Goal: Transaction & Acquisition: Obtain resource

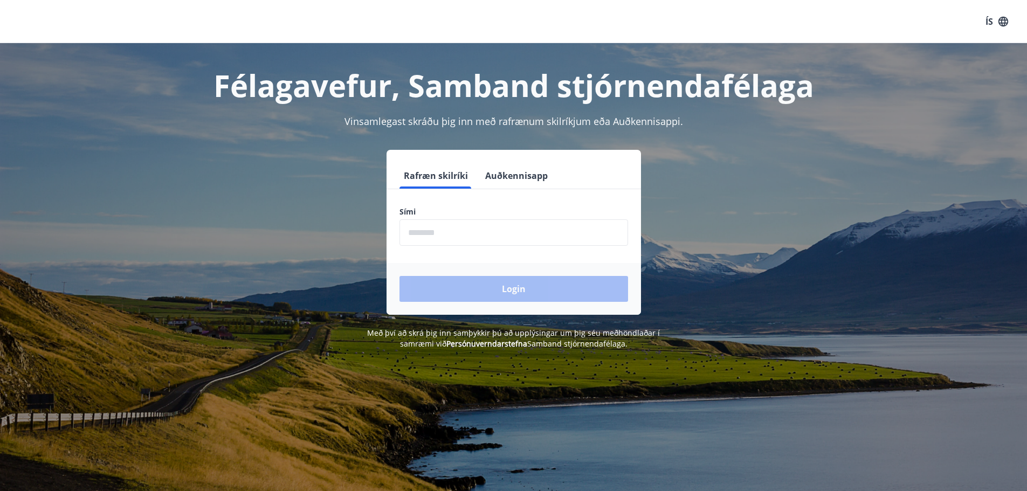
click at [462, 232] on input "phone" at bounding box center [514, 232] width 229 height 26
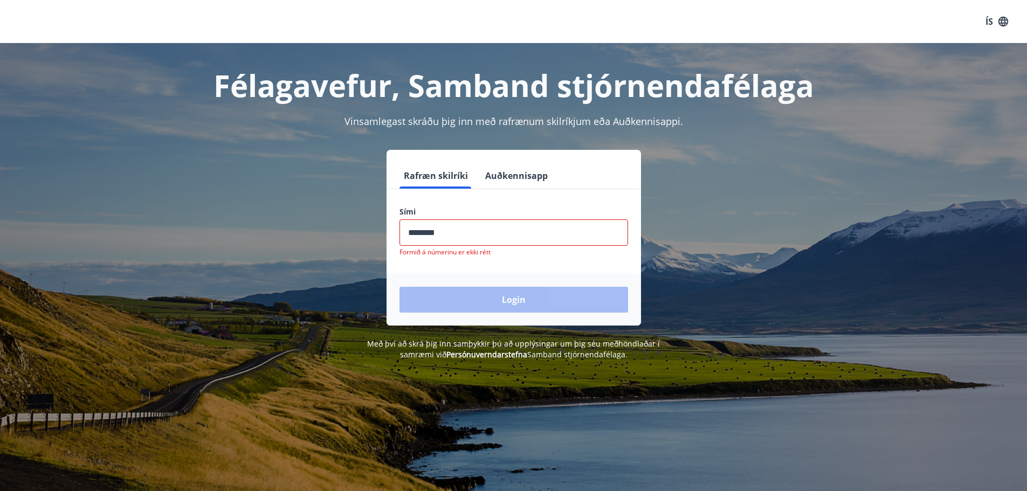
click at [484, 294] on div "Login" at bounding box center [514, 300] width 255 height 52
click at [455, 236] on input "phone" at bounding box center [514, 232] width 229 height 26
click at [469, 219] on input "phone" at bounding box center [514, 232] width 229 height 26
click at [465, 231] on input "phone" at bounding box center [514, 232] width 229 height 26
type input "*"
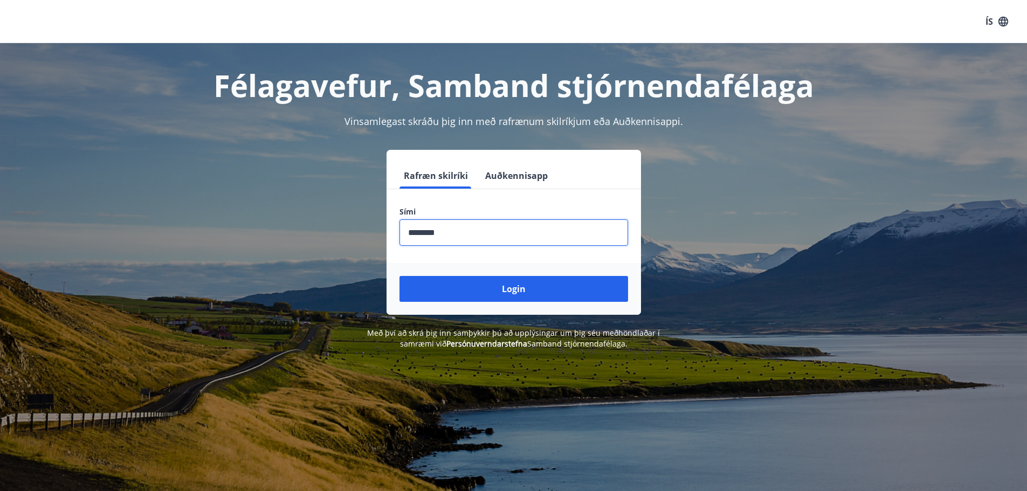
type input "********"
click at [400, 276] on button "Login" at bounding box center [514, 289] width 229 height 26
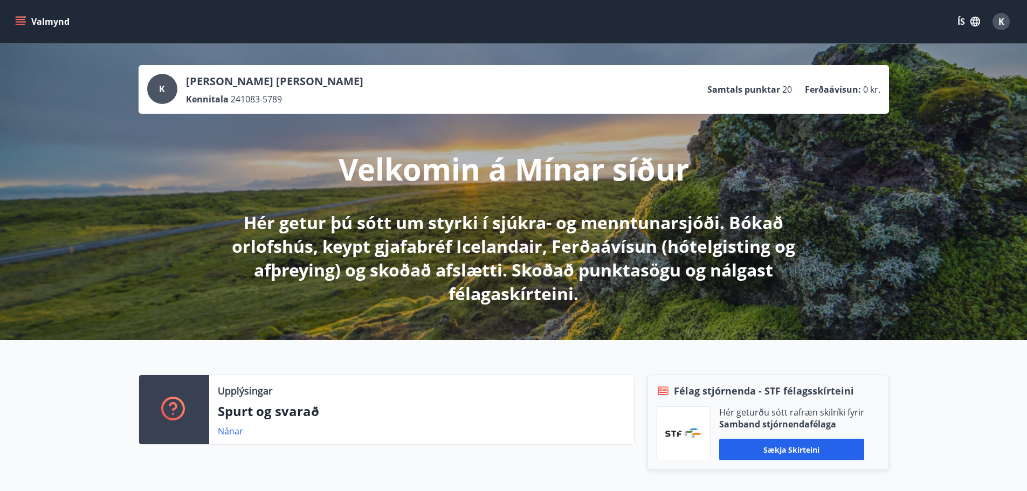
click at [26, 24] on button "Valmynd" at bounding box center [43, 21] width 61 height 19
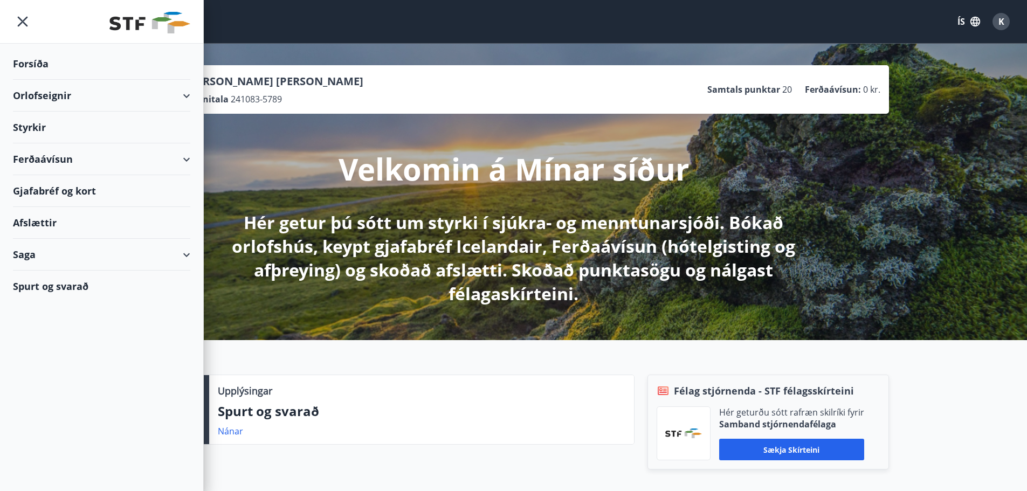
click at [141, 124] on div "Styrkir" at bounding box center [101, 128] width 177 height 32
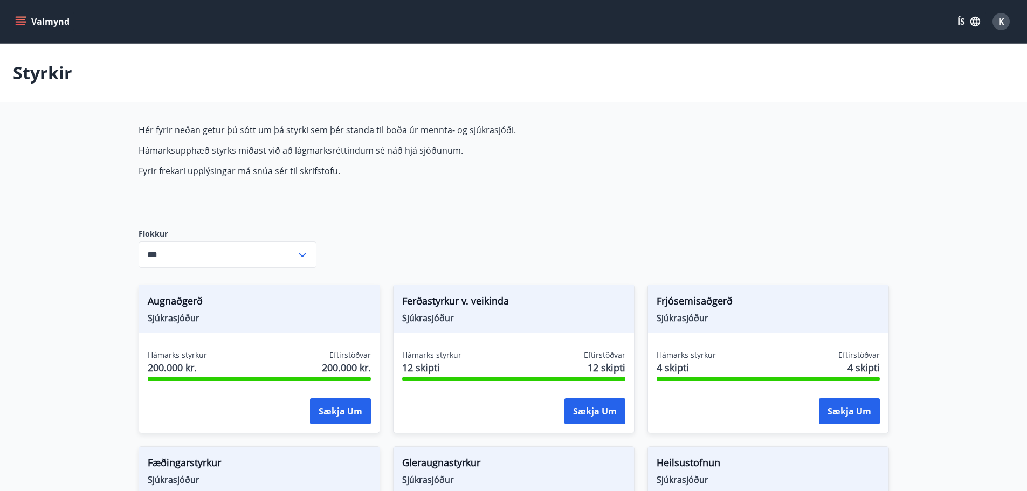
type input "***"
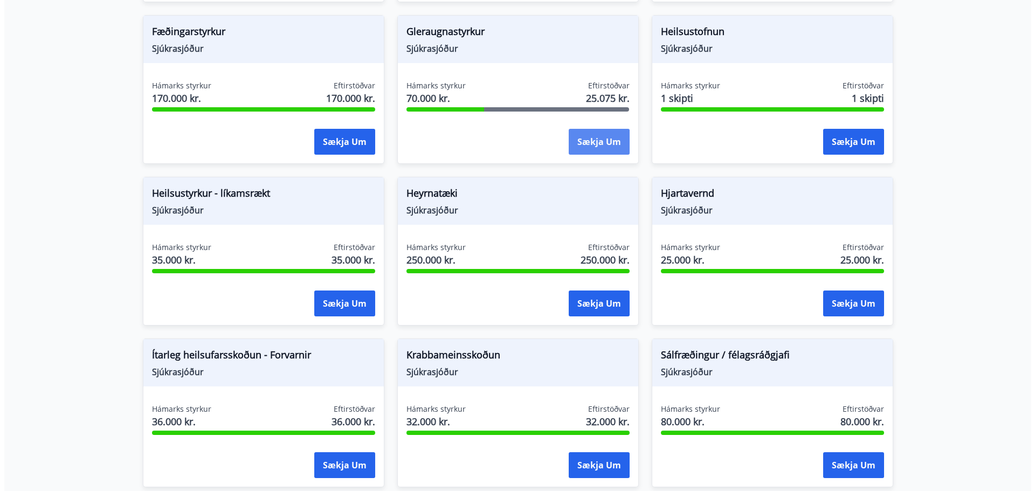
scroll to position [485, 0]
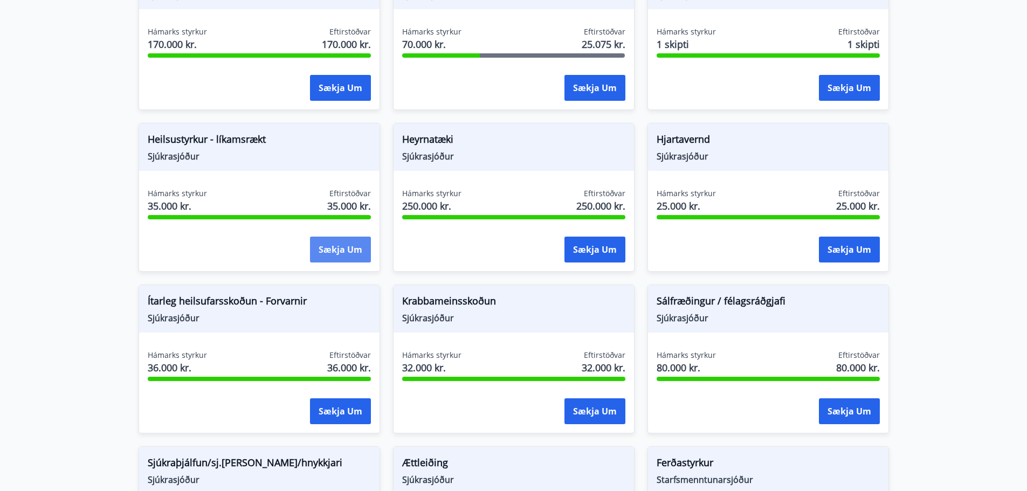
click at [342, 251] on button "Sækja um" at bounding box center [340, 250] width 61 height 26
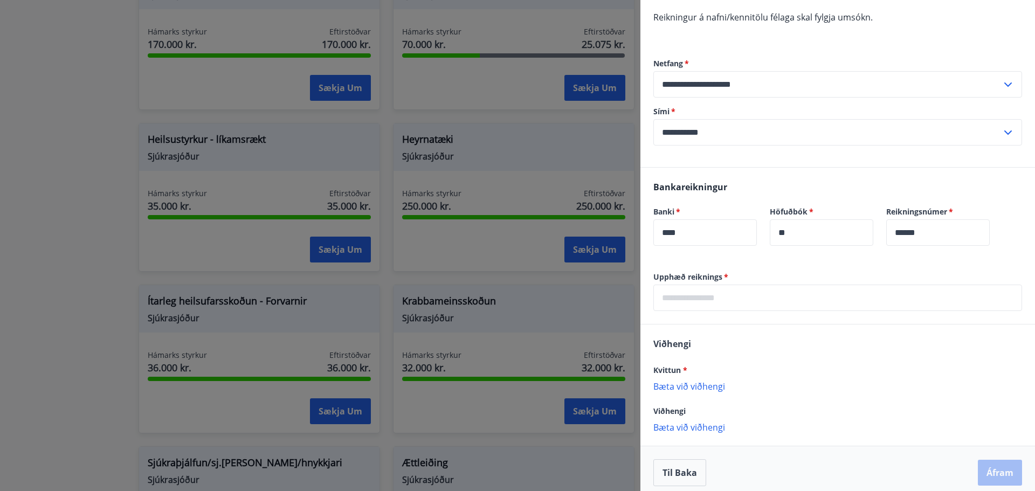
scroll to position [189, 0]
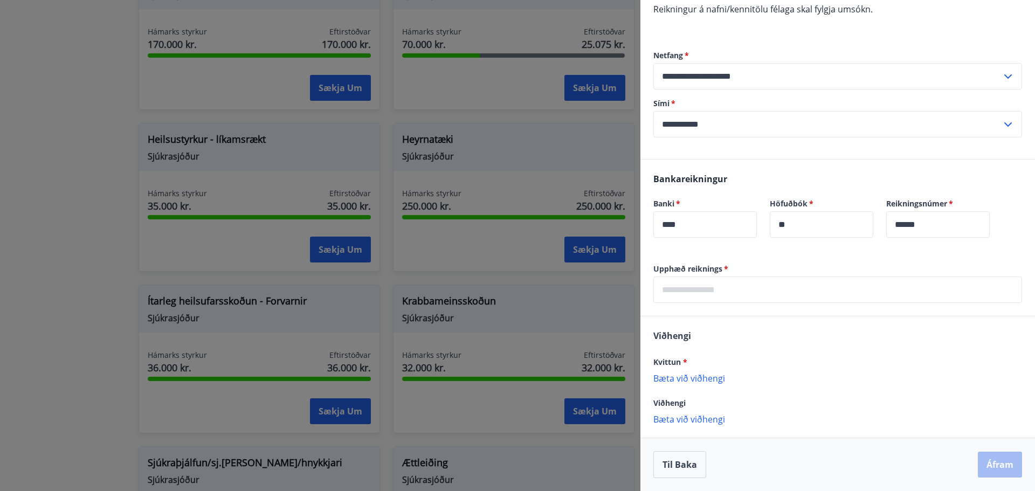
click at [818, 295] on input "text" at bounding box center [838, 290] width 369 height 26
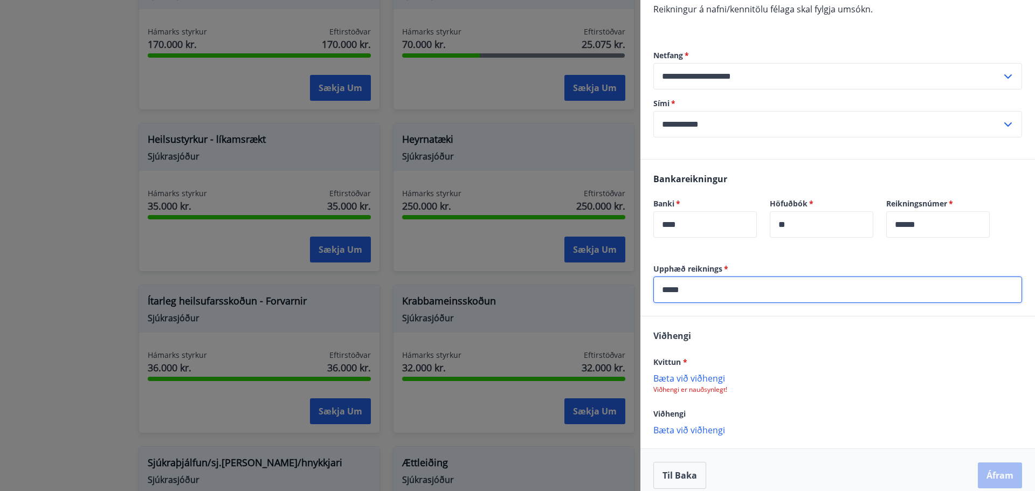
type input "*****"
click at [824, 366] on div "Kvittun *" at bounding box center [838, 361] width 369 height 13
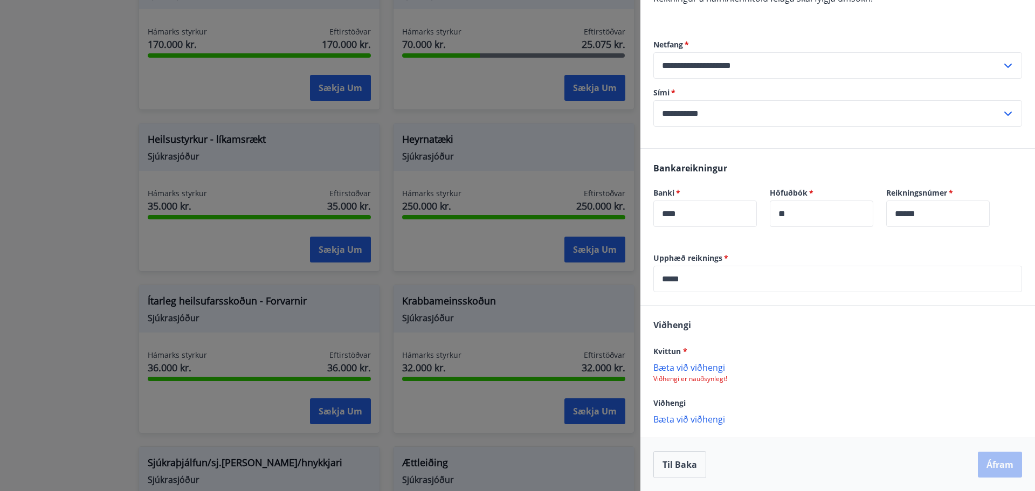
click at [697, 368] on p "Bæta við viðhengi" at bounding box center [838, 367] width 369 height 11
click at [707, 419] on p "Bæta við viðhengi" at bounding box center [838, 420] width 369 height 11
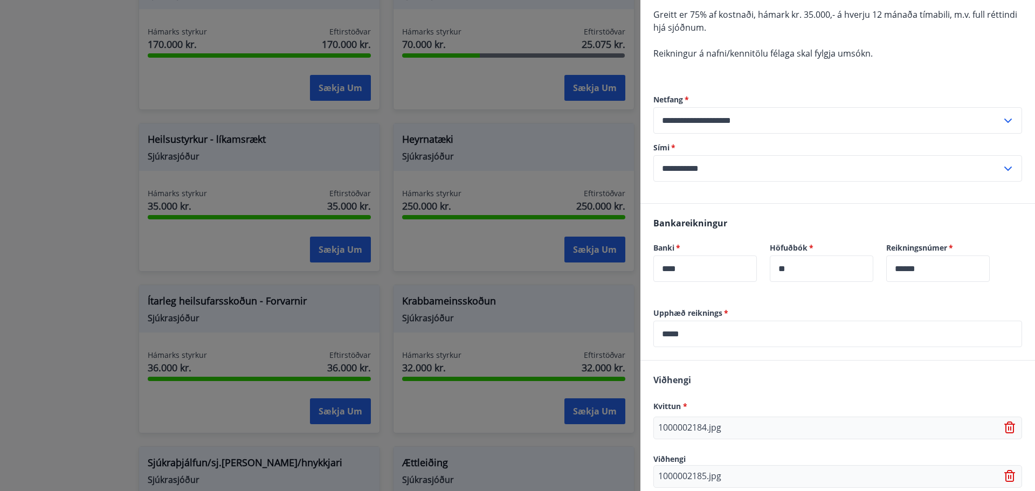
scroll to position [223, 0]
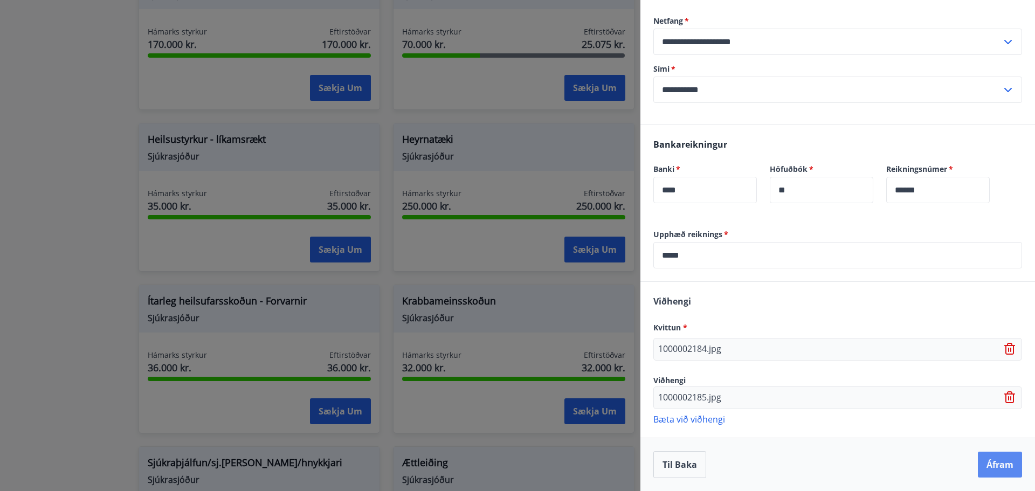
click at [983, 464] on button "Áfram" at bounding box center [1000, 465] width 44 height 26
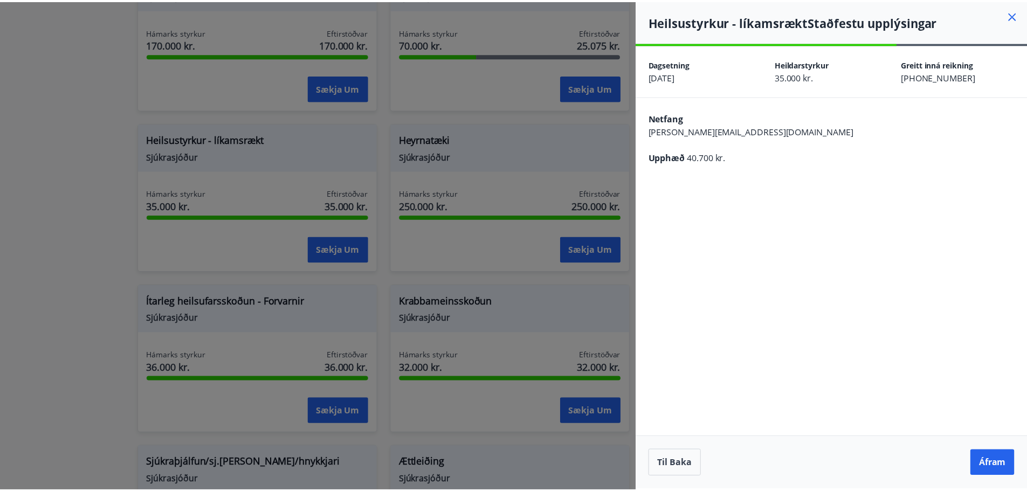
scroll to position [0, 0]
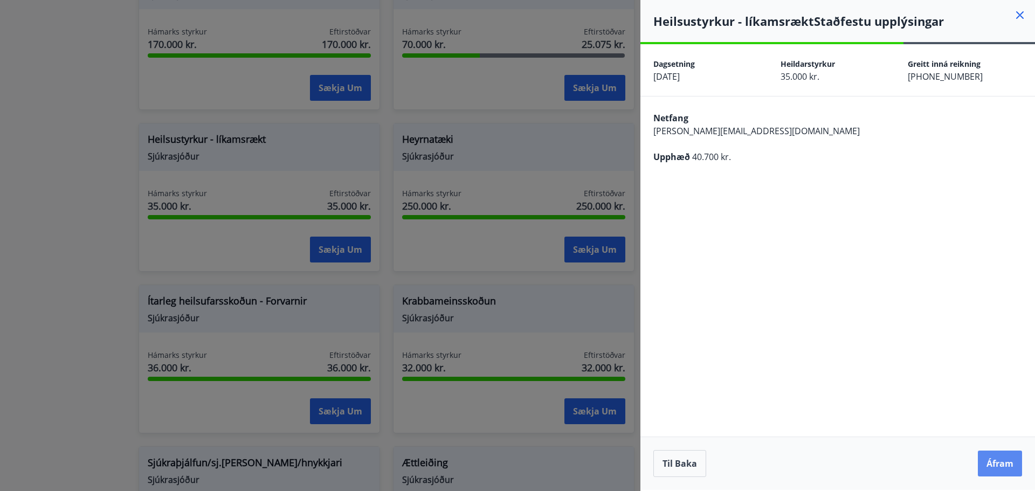
click at [993, 465] on button "Áfram" at bounding box center [1000, 464] width 44 height 26
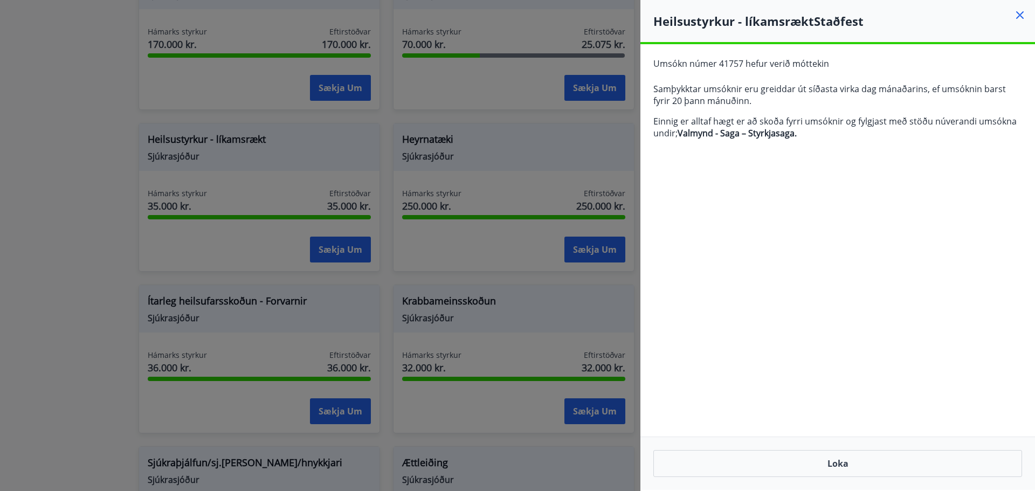
click at [1020, 17] on icon at bounding box center [1020, 15] width 13 height 13
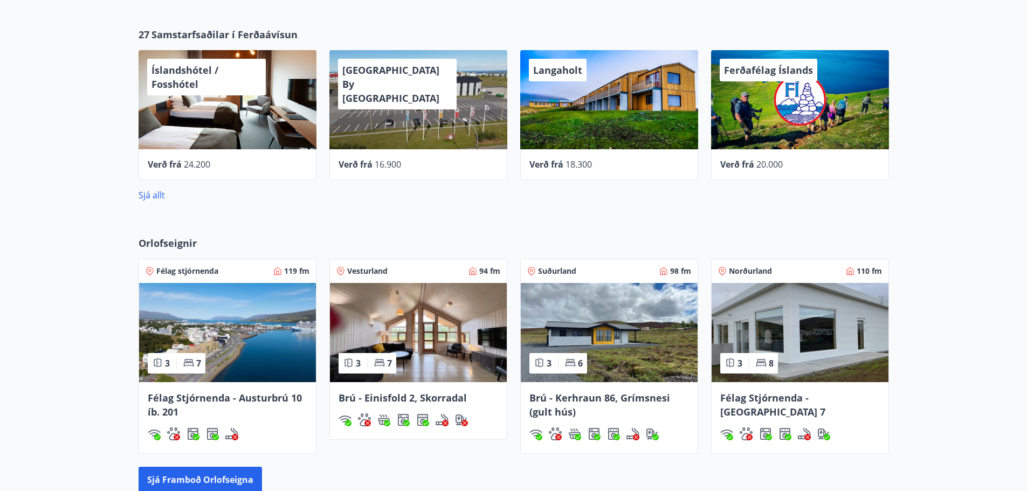
scroll to position [593, 0]
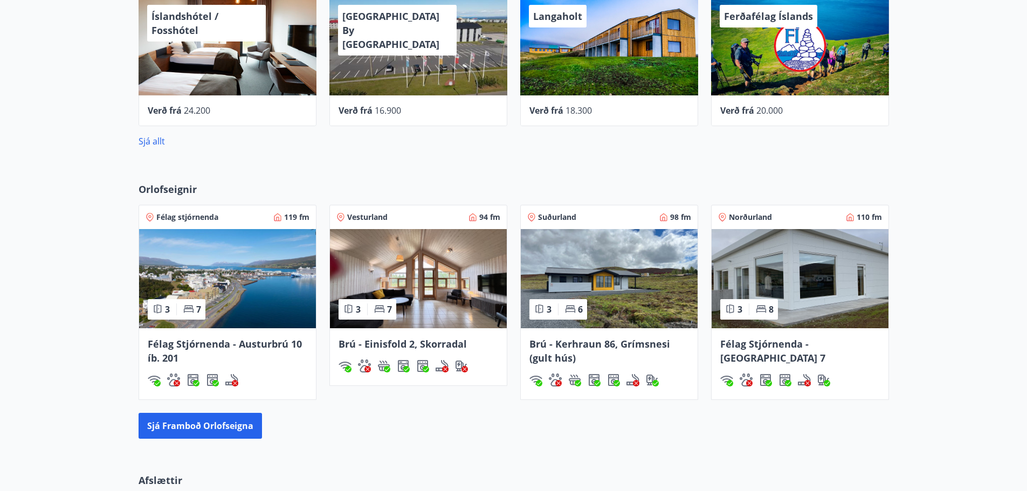
click at [830, 308] on img at bounding box center [800, 278] width 177 height 99
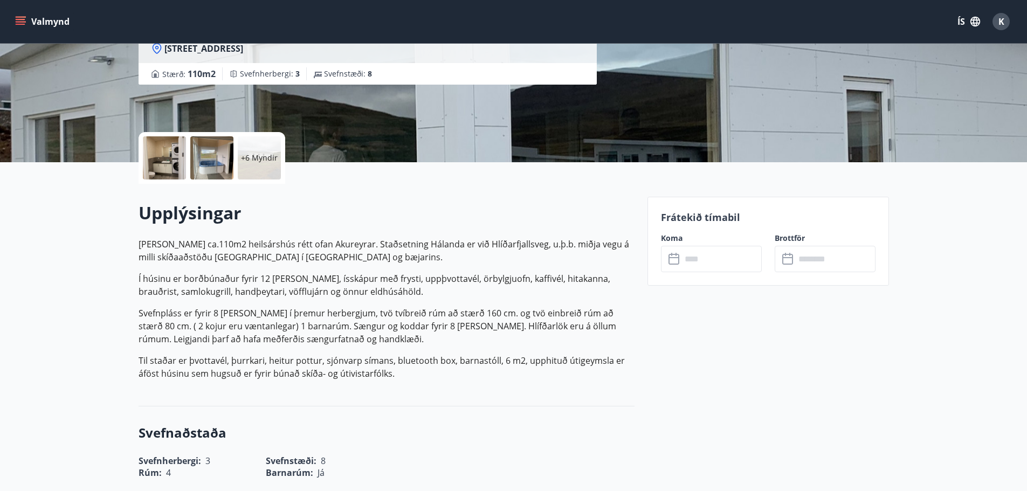
scroll to position [162, 0]
click at [704, 263] on input "text" at bounding box center [722, 258] width 80 height 26
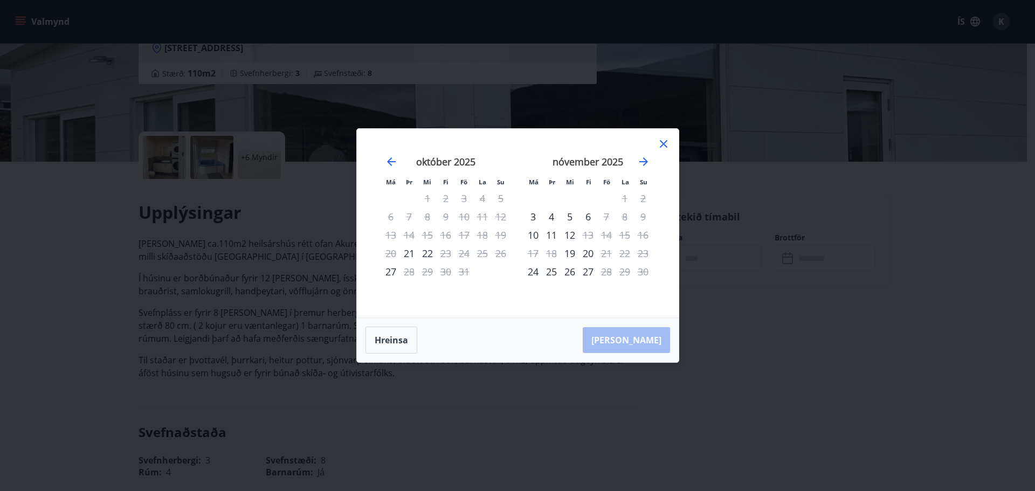
click at [424, 253] on div "22" at bounding box center [427, 253] width 18 height 18
click at [664, 140] on icon at bounding box center [663, 144] width 13 height 13
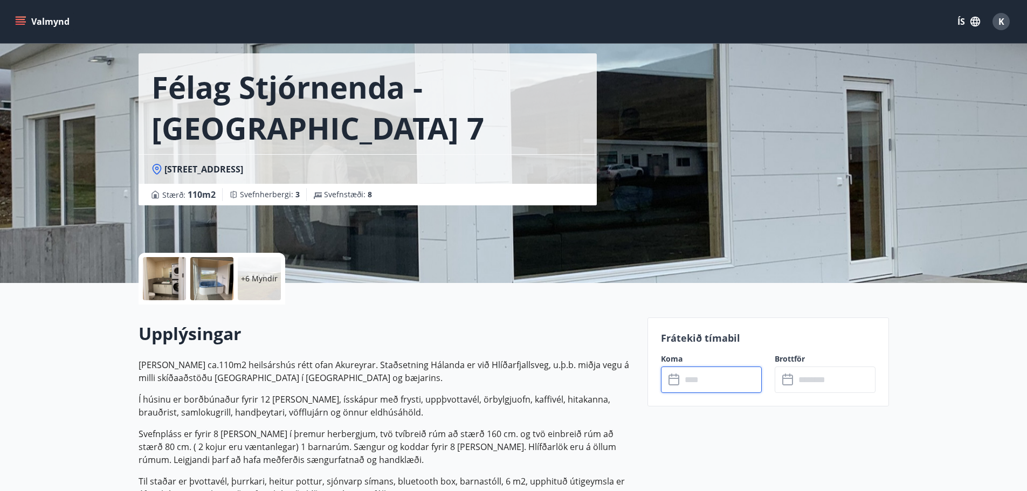
scroll to position [0, 0]
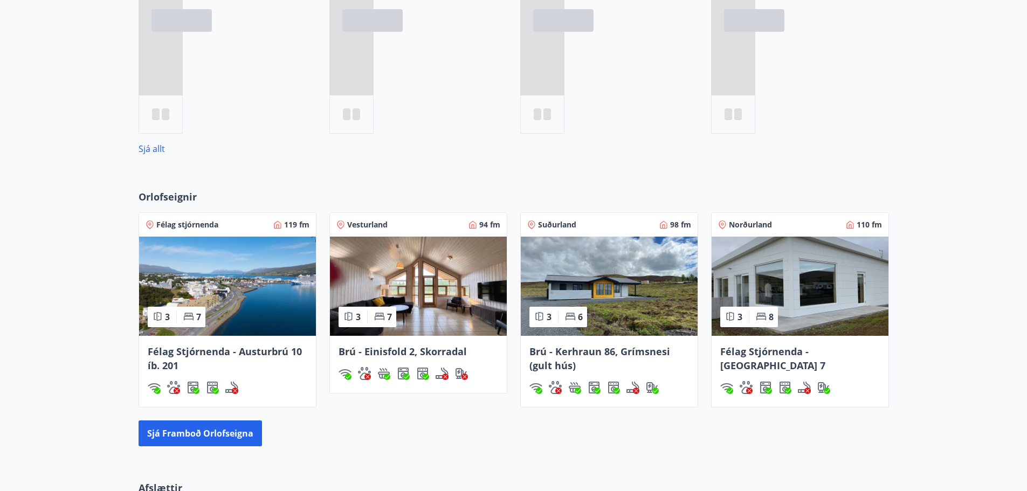
scroll to position [673, 0]
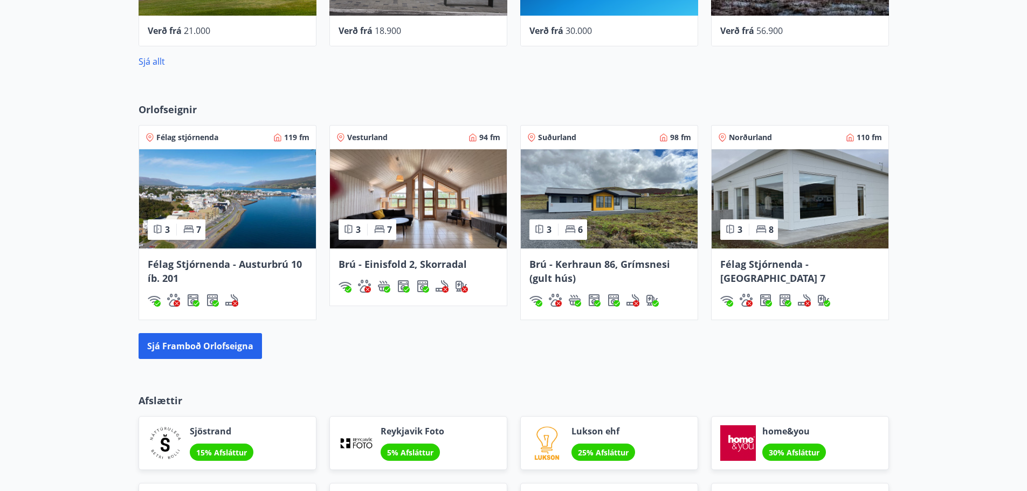
click at [271, 266] on span "Félag Stjórnenda - Austurbrú 10 íb. 201" at bounding box center [225, 271] width 154 height 27
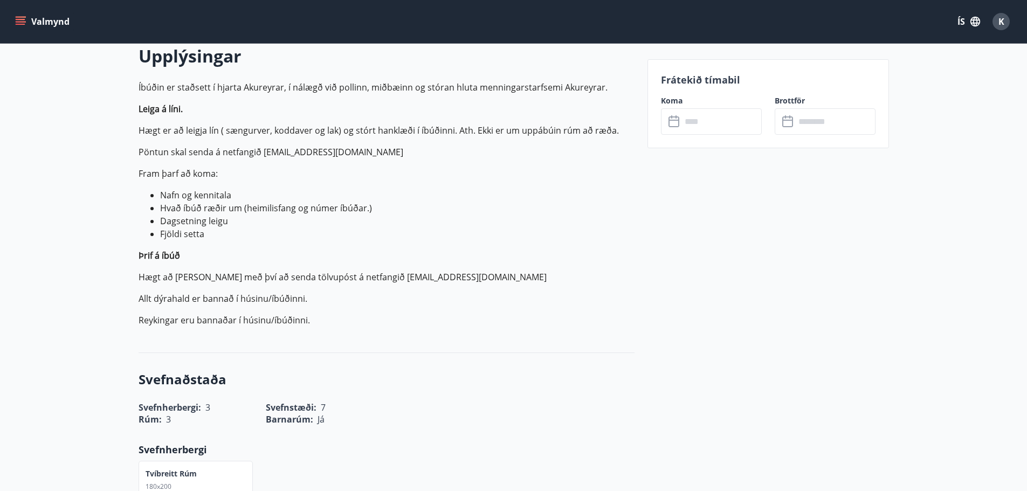
scroll to position [54, 0]
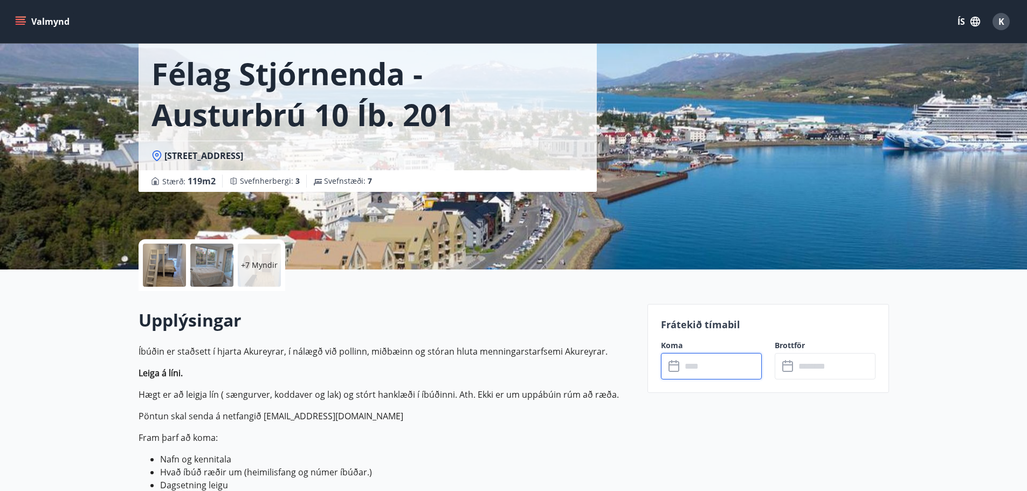
click at [709, 368] on input "text" at bounding box center [722, 366] width 80 height 26
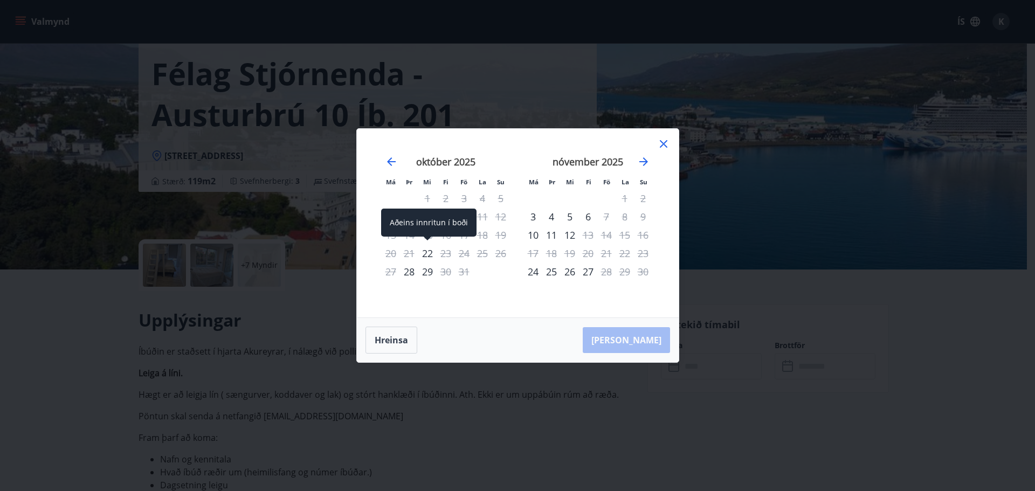
click at [427, 256] on div "22" at bounding box center [427, 253] width 18 height 18
click at [663, 144] on icon at bounding box center [664, 144] width 2 height 2
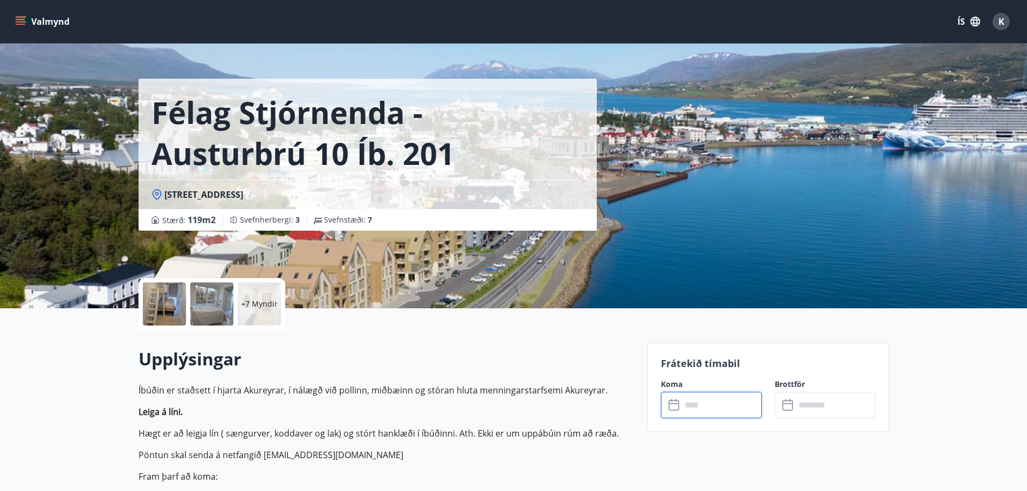
scroll to position [0, 0]
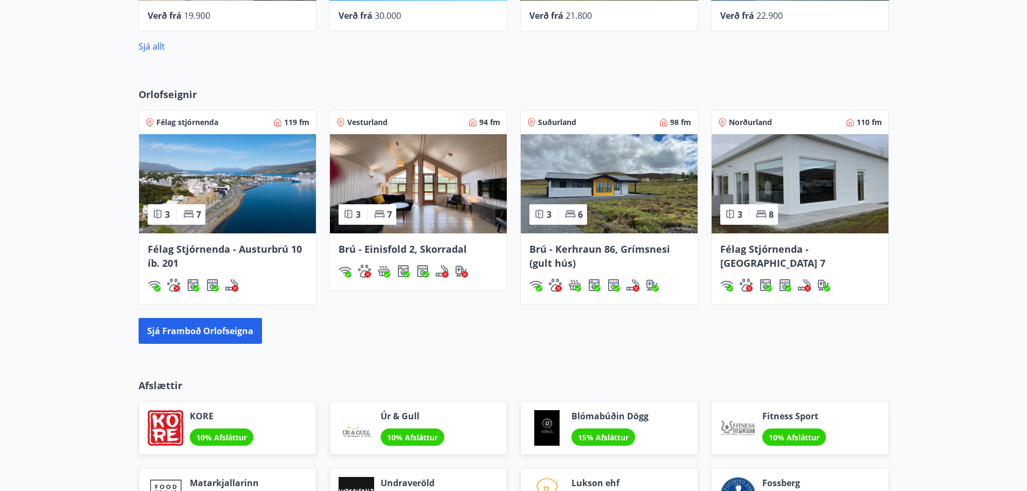
scroll to position [647, 0]
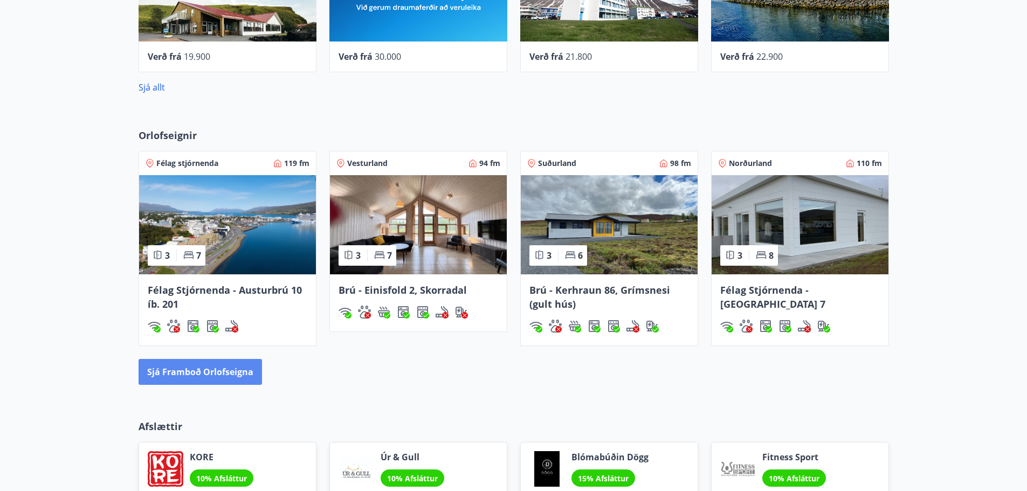
click at [217, 381] on button "Sjá framboð orlofseigna" at bounding box center [200, 372] width 123 height 26
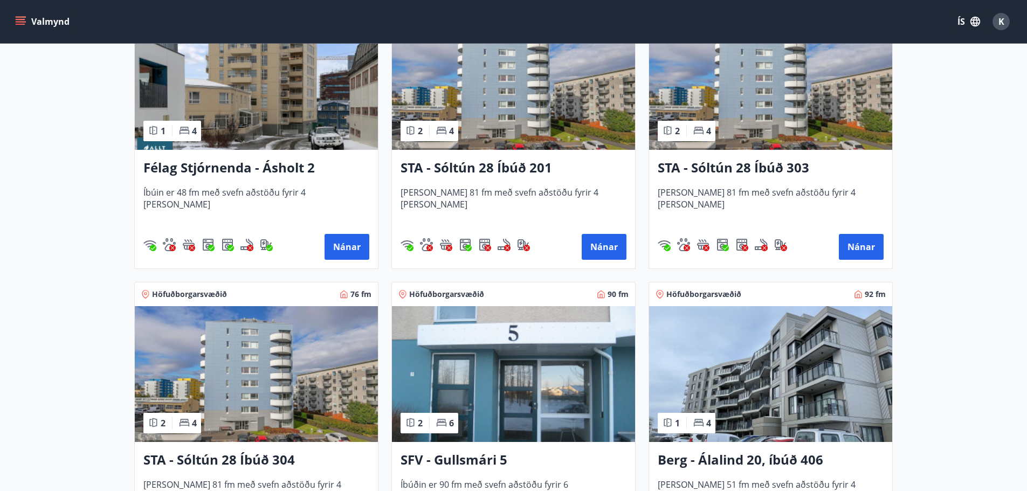
scroll to position [1132, 0]
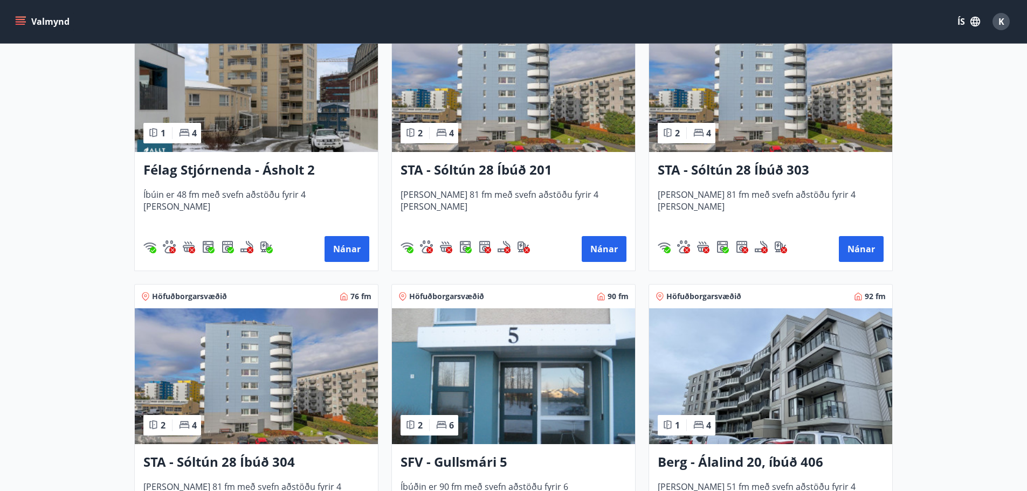
click at [501, 170] on h3 "STA - Sóltún 28 Íbúð 201" at bounding box center [514, 170] width 226 height 19
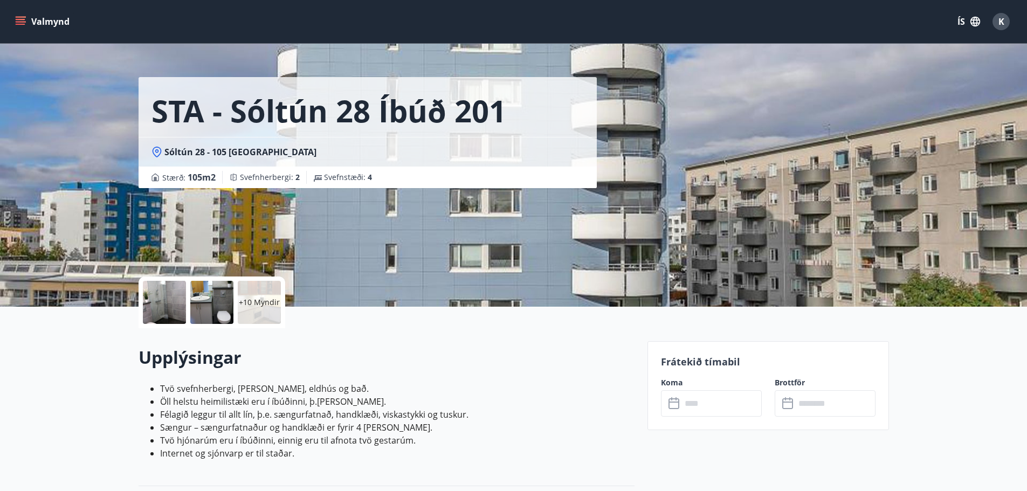
scroll to position [216, 0]
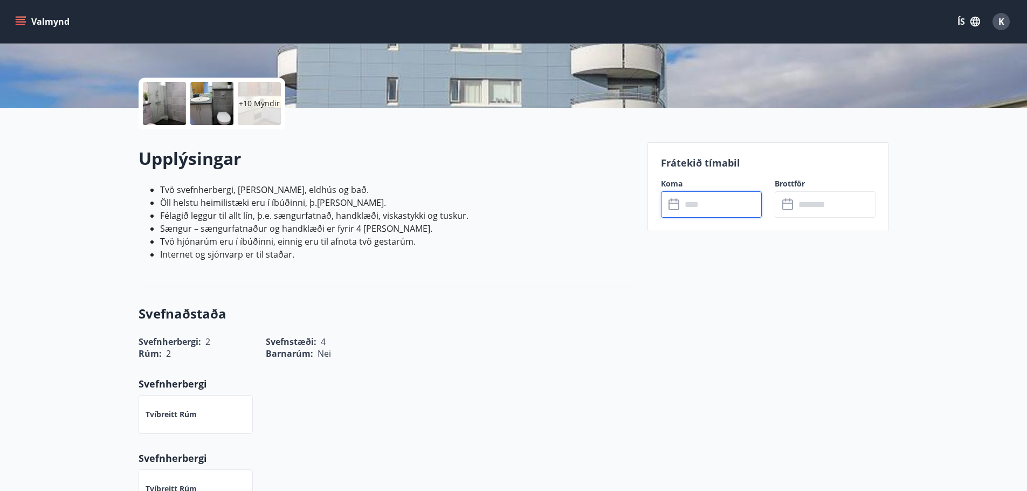
click at [687, 201] on input "text" at bounding box center [722, 204] width 80 height 26
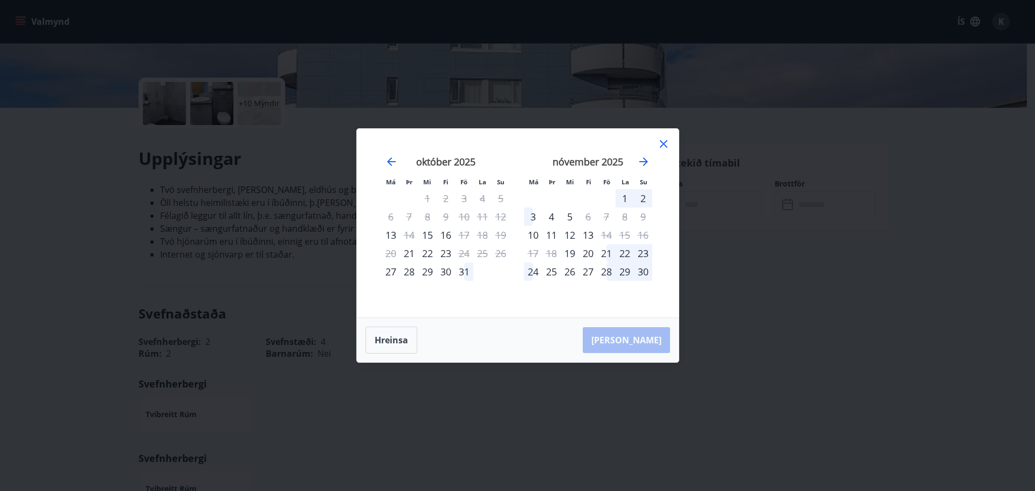
click at [629, 198] on div "1" at bounding box center [625, 198] width 18 height 18
click at [628, 198] on div "1" at bounding box center [625, 198] width 18 height 18
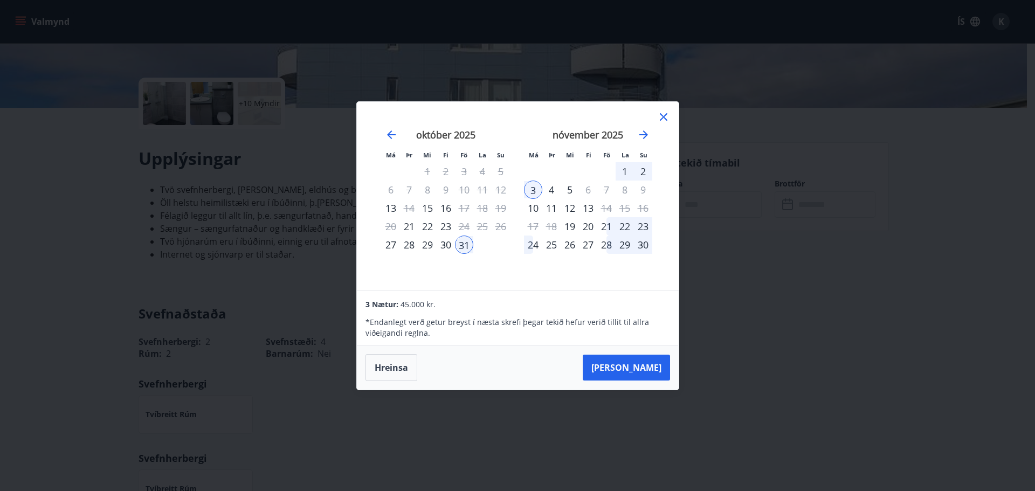
click at [622, 169] on div "1" at bounding box center [625, 171] width 18 height 18
click at [464, 252] on div "31" at bounding box center [464, 245] width 18 height 18
click at [468, 243] on div "31" at bounding box center [464, 245] width 18 height 18
click at [401, 368] on button "Hreinsa" at bounding box center [392, 367] width 52 height 27
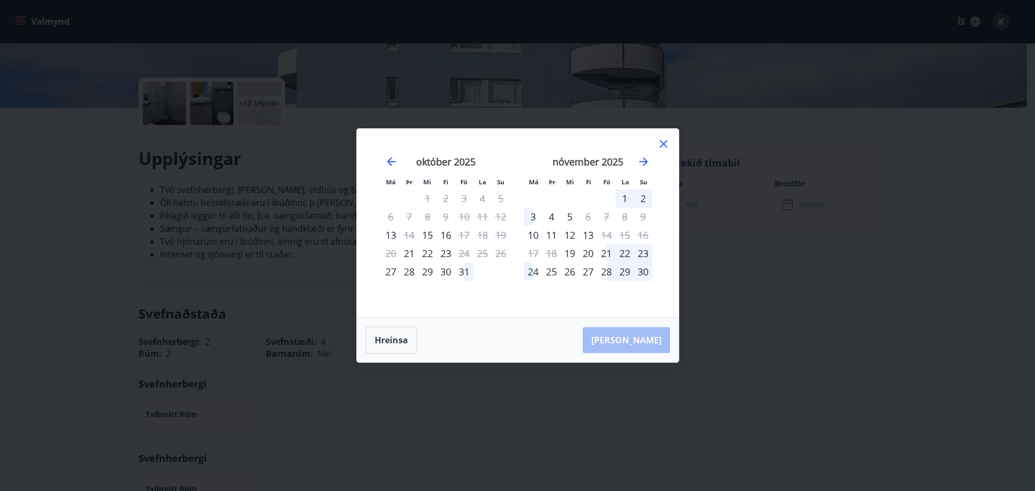
click at [624, 195] on div "1" at bounding box center [625, 198] width 18 height 18
click at [627, 196] on div "1" at bounding box center [625, 198] width 18 height 18
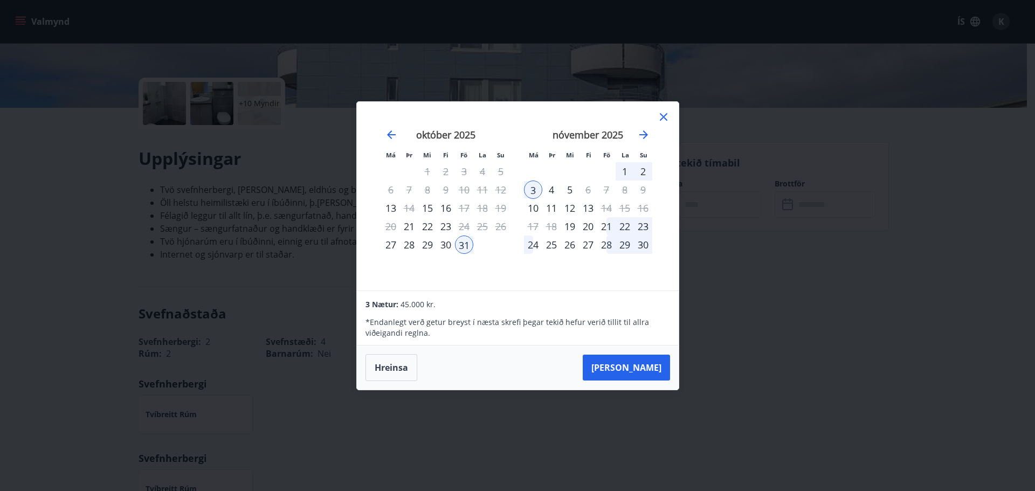
click at [665, 118] on icon at bounding box center [664, 117] width 8 height 8
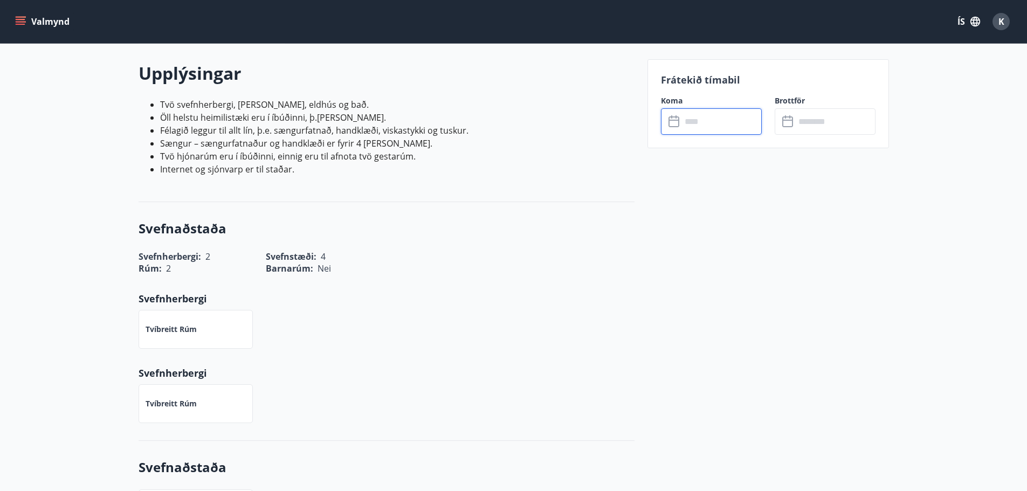
scroll to position [377, 0]
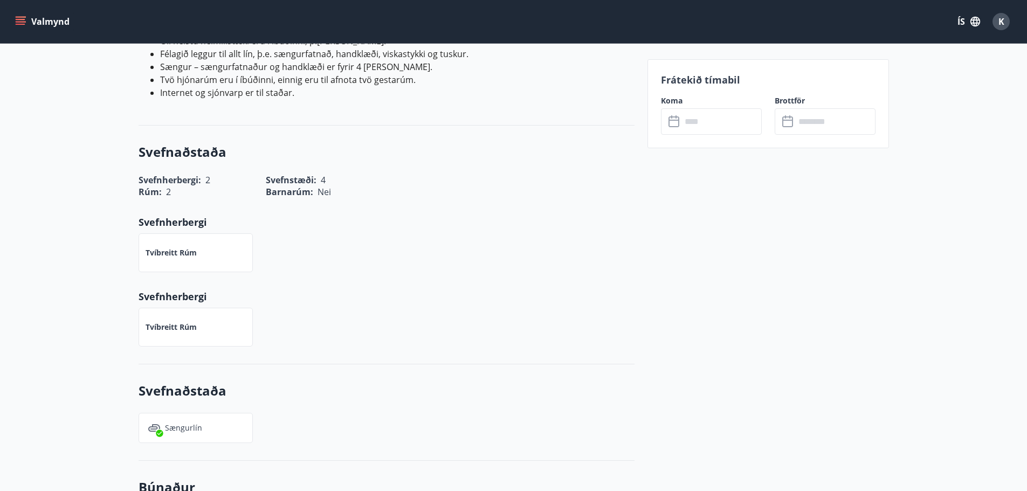
click at [586, 362] on div "Svefnaðstaða Svefnherbergi : 2 Svefnstæði : 4 Rúm : 2 Barnarúm : Nei Svefnherbe…" at bounding box center [387, 245] width 496 height 239
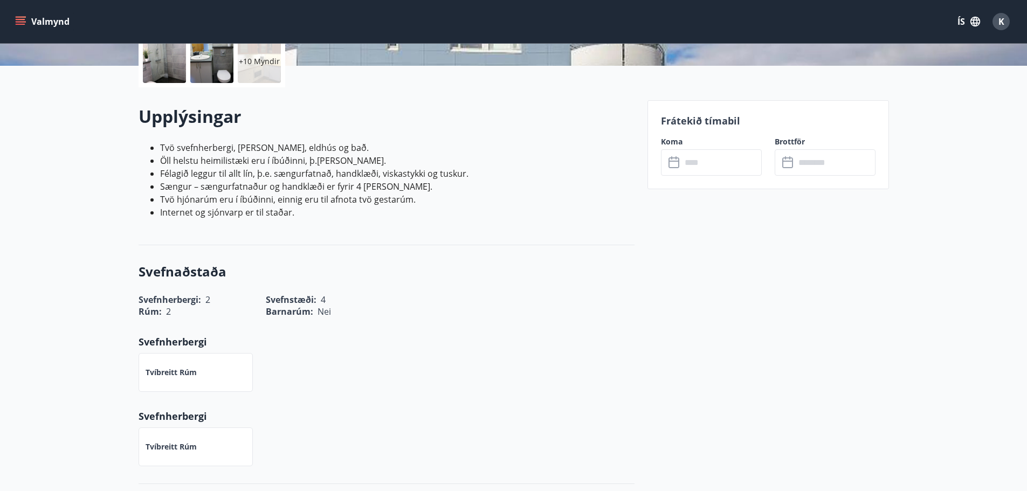
scroll to position [108, 0]
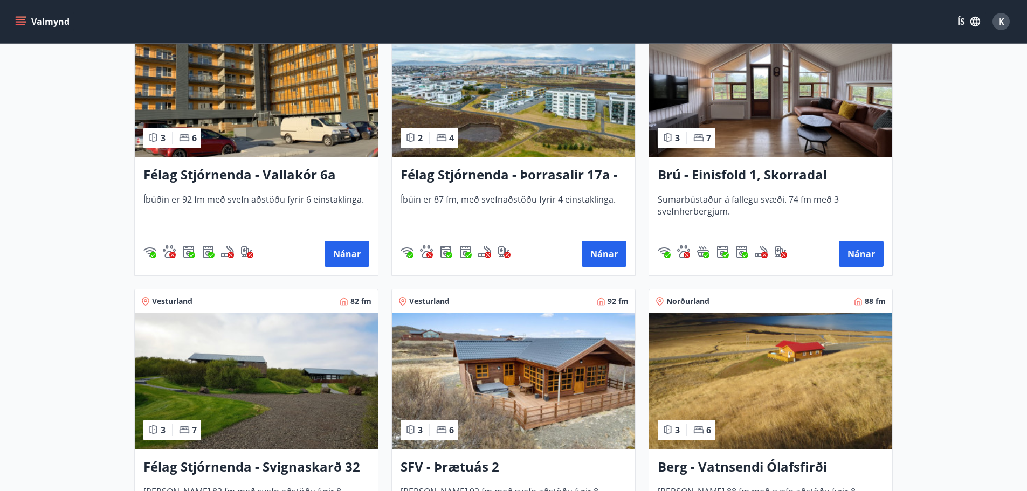
scroll to position [1887, 0]
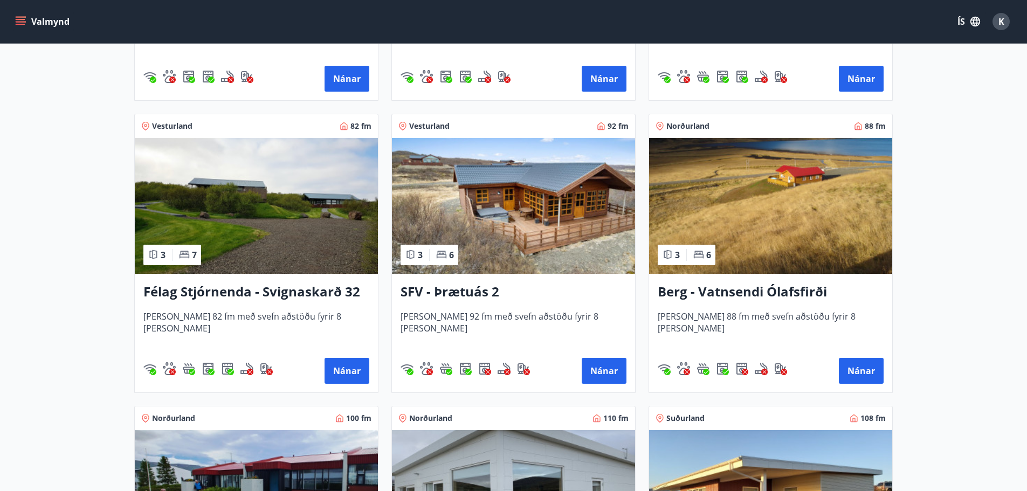
click at [452, 288] on h3 "SFV - Þrætuás 2" at bounding box center [514, 292] width 226 height 19
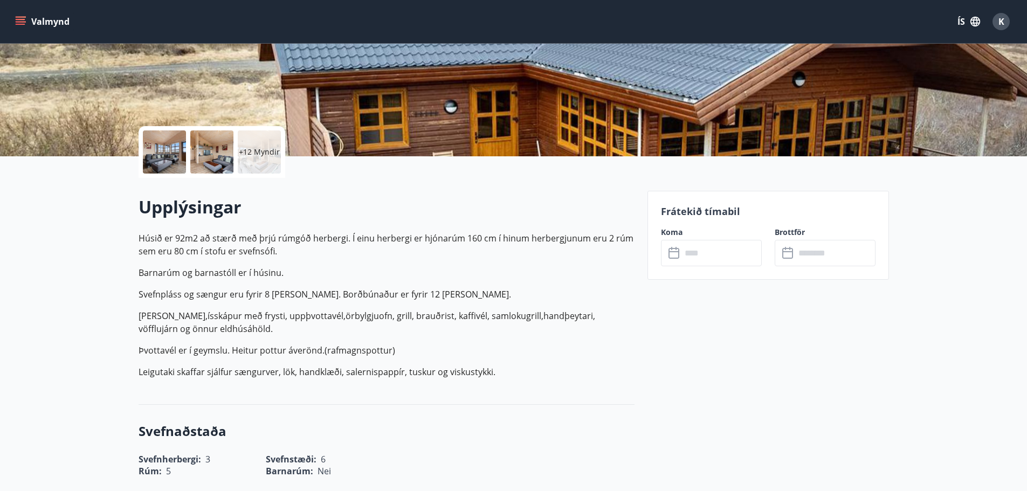
scroll to position [162, 0]
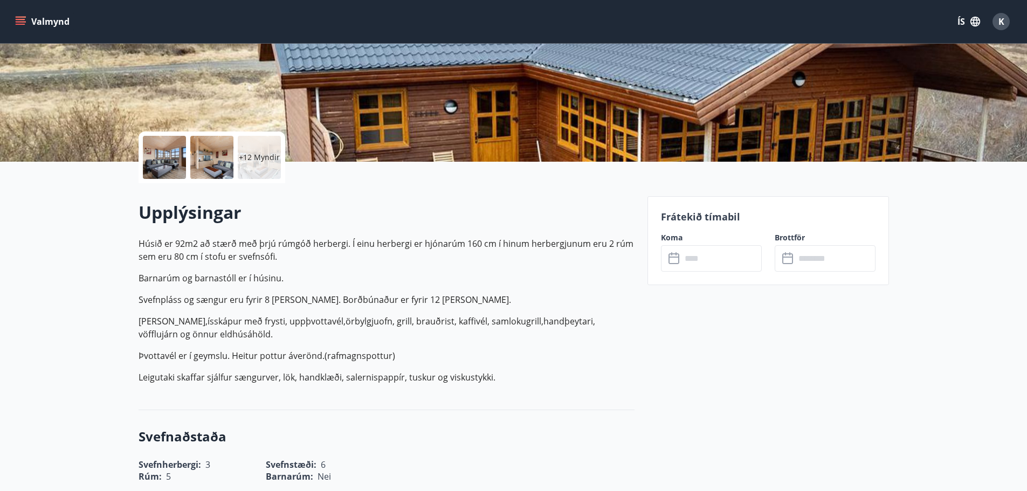
click at [722, 260] on input "text" at bounding box center [722, 258] width 80 height 26
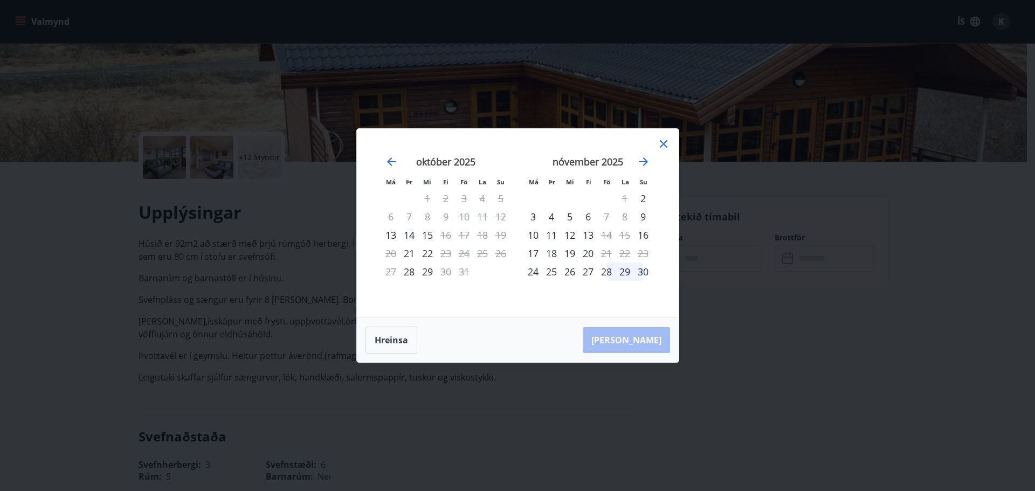
click at [608, 272] on div "28" at bounding box center [607, 272] width 18 height 18
click at [647, 273] on div "30" at bounding box center [643, 272] width 18 height 18
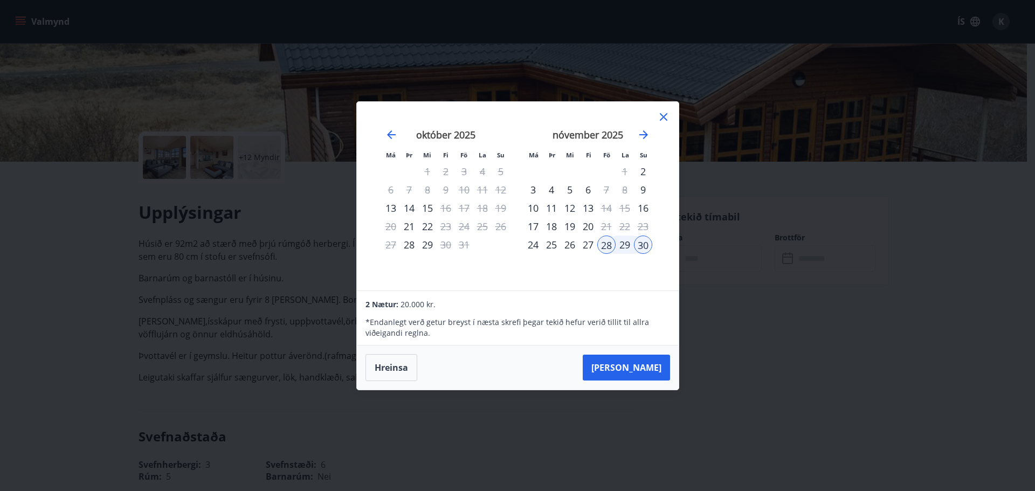
click at [662, 115] on icon at bounding box center [664, 117] width 8 height 8
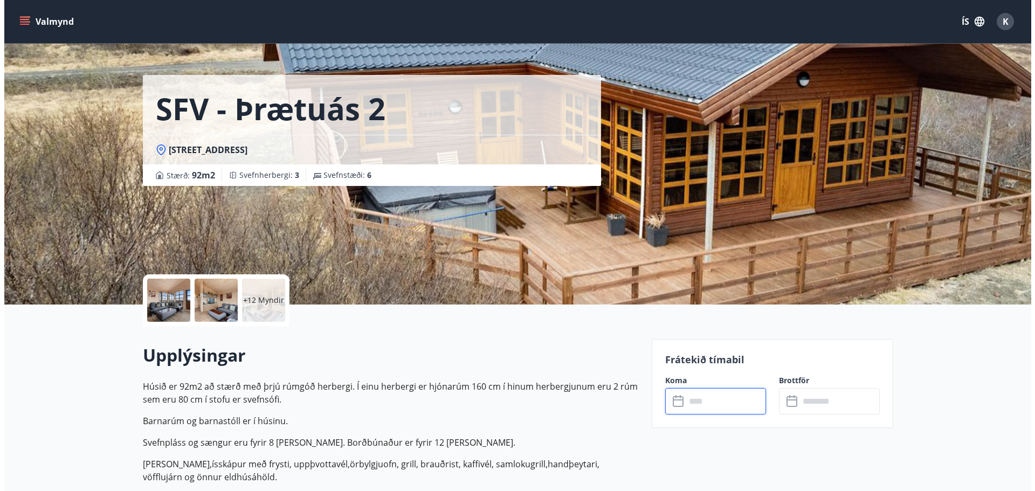
scroll to position [0, 0]
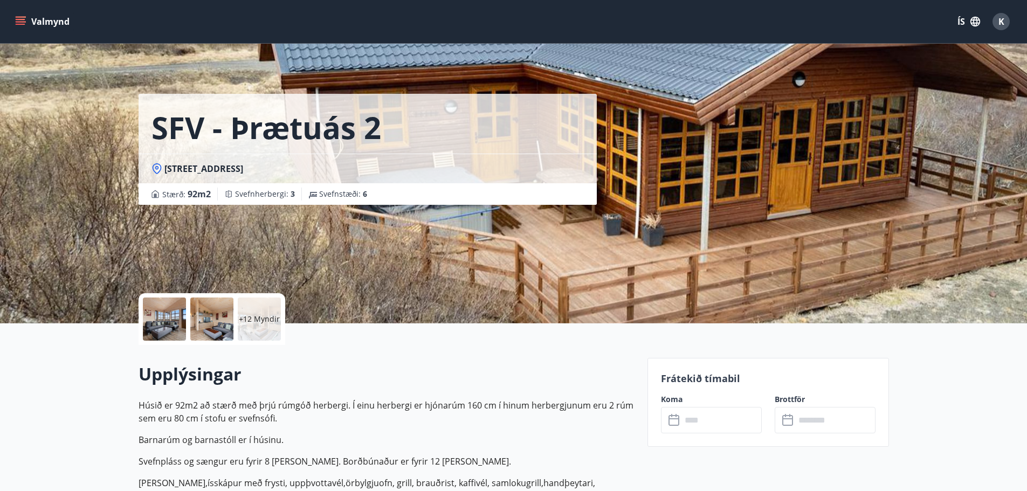
click at [167, 317] on div at bounding box center [164, 319] width 43 height 43
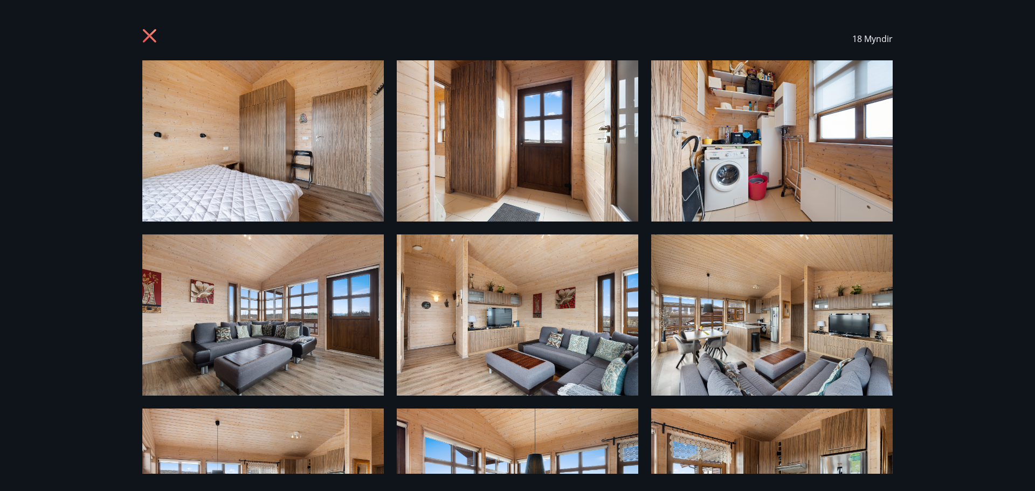
click at [136, 25] on div "18 Myndir" at bounding box center [517, 38] width 777 height 43
click at [147, 34] on icon at bounding box center [149, 35] width 13 height 13
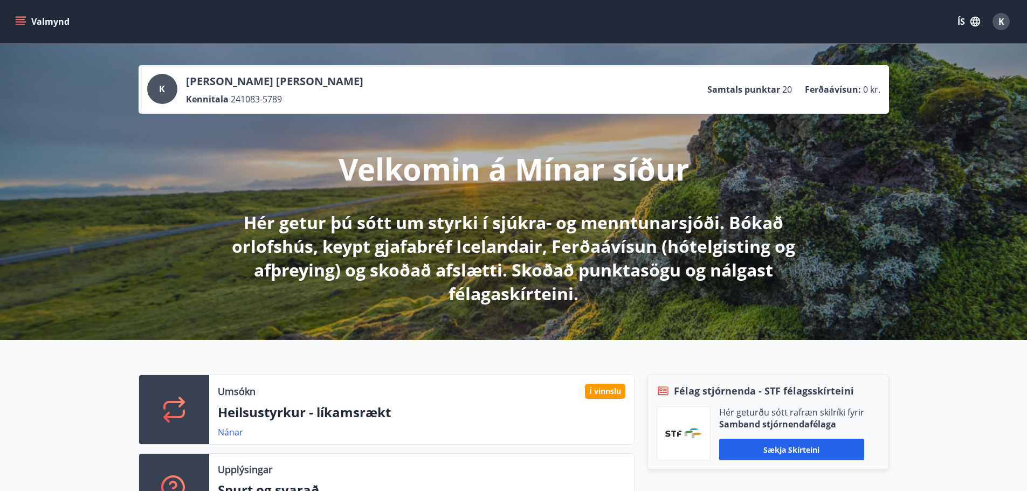
click at [816, 171] on div "K [PERSON_NAME] [PERSON_NAME] Kennitala 241083-5789 Samtals punktar 20 Ferðaáví…" at bounding box center [513, 192] width 1027 height 297
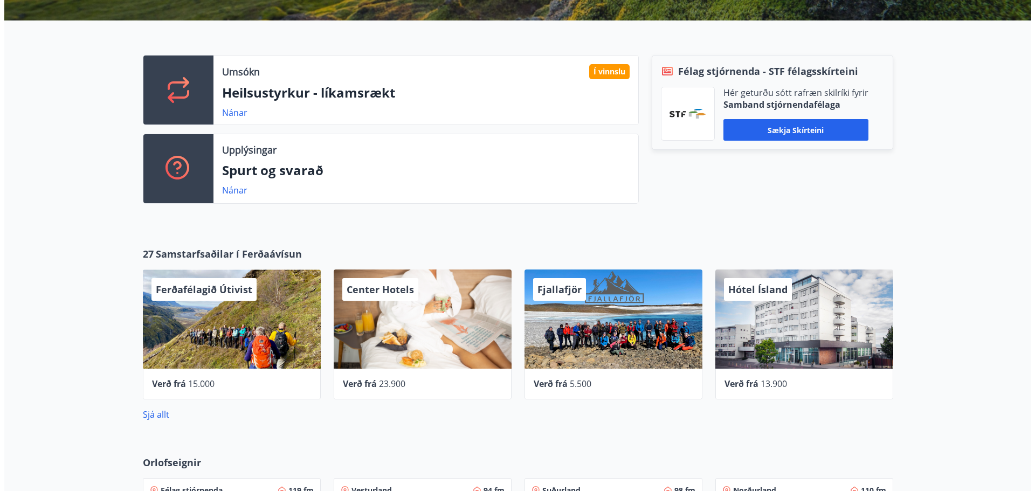
scroll to position [485, 0]
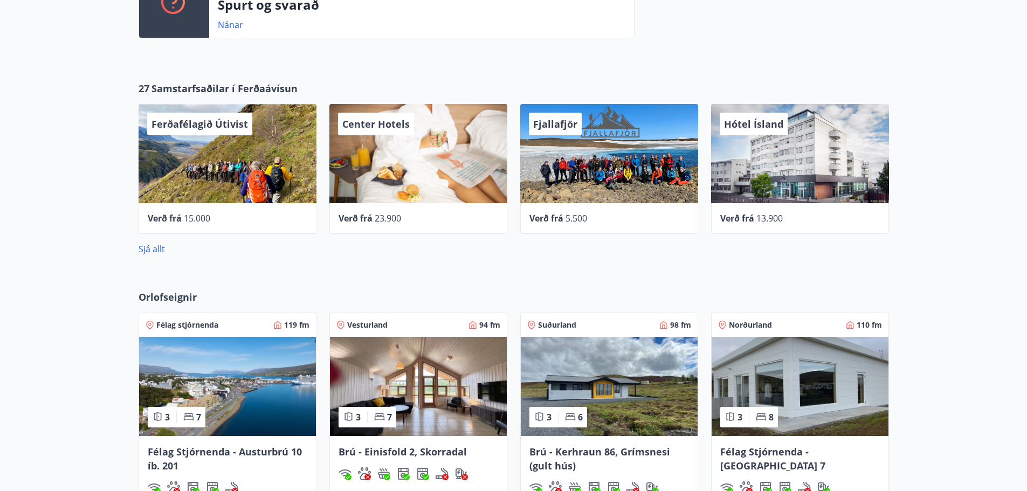
click at [415, 172] on div "Center Hotels" at bounding box center [418, 153] width 178 height 99
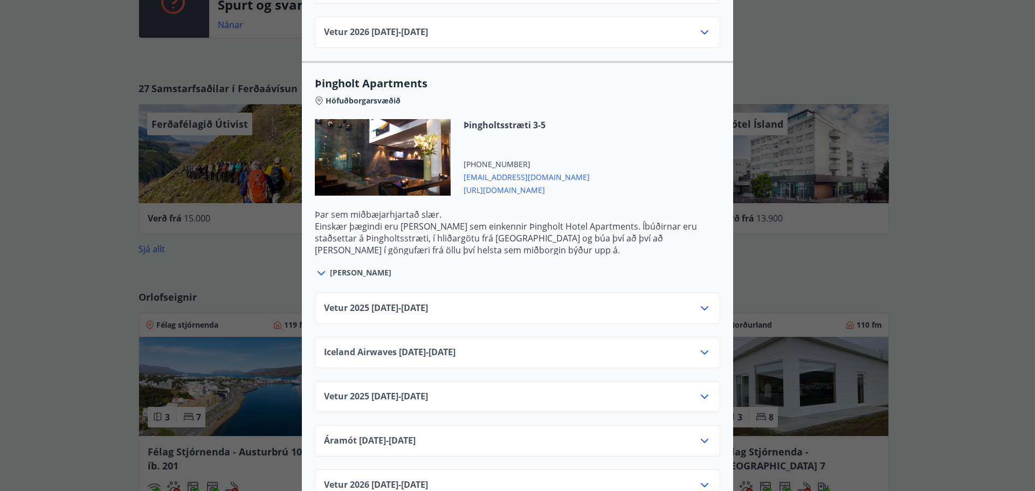
scroll to position [1941, 0]
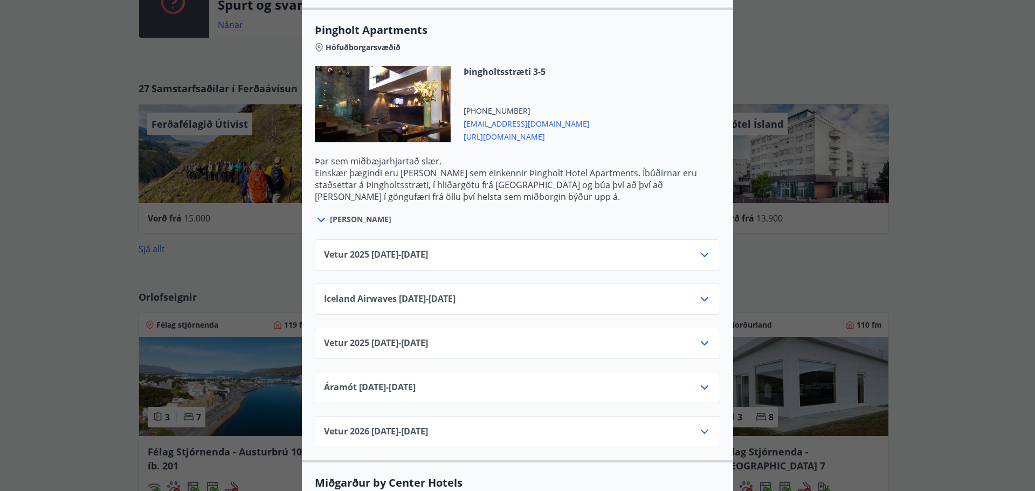
click at [343, 214] on span "[PERSON_NAME]" at bounding box center [360, 219] width 61 height 11
click at [330, 214] on span "[PERSON_NAME]" at bounding box center [360, 219] width 61 height 11
click at [317, 214] on icon at bounding box center [321, 220] width 13 height 13
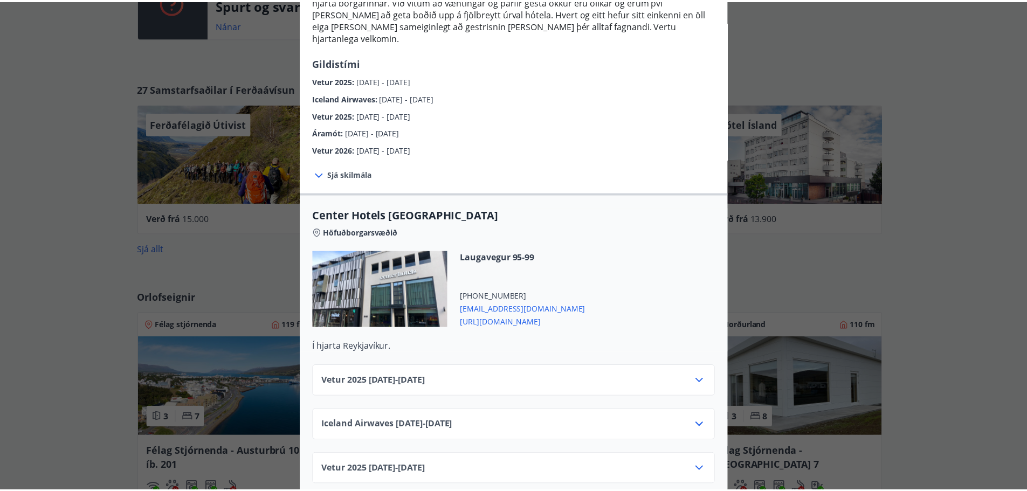
scroll to position [0, 0]
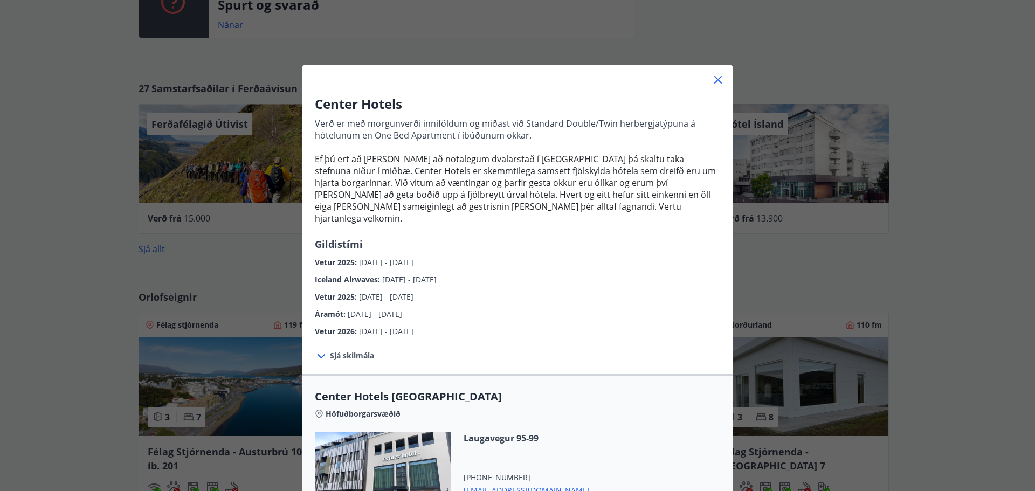
click at [712, 78] on icon at bounding box center [718, 79] width 13 height 13
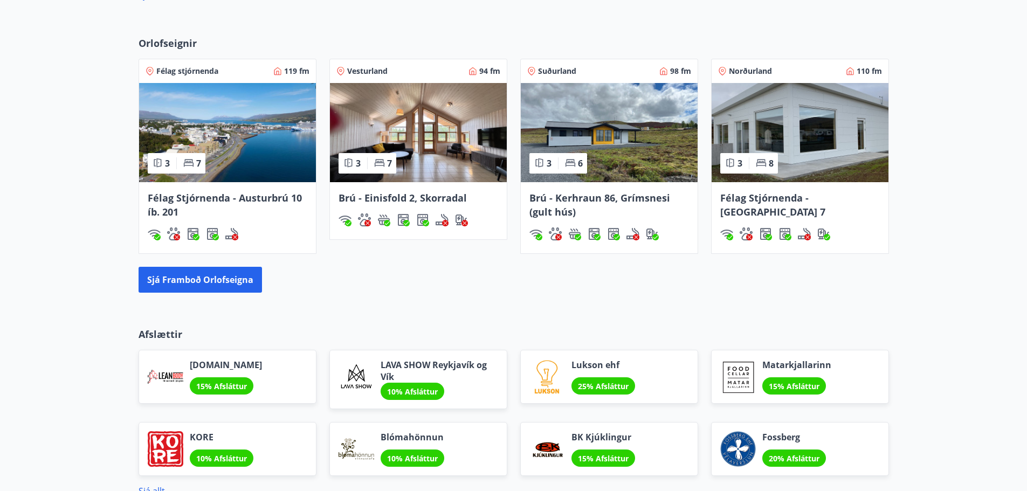
scroll to position [880, 0]
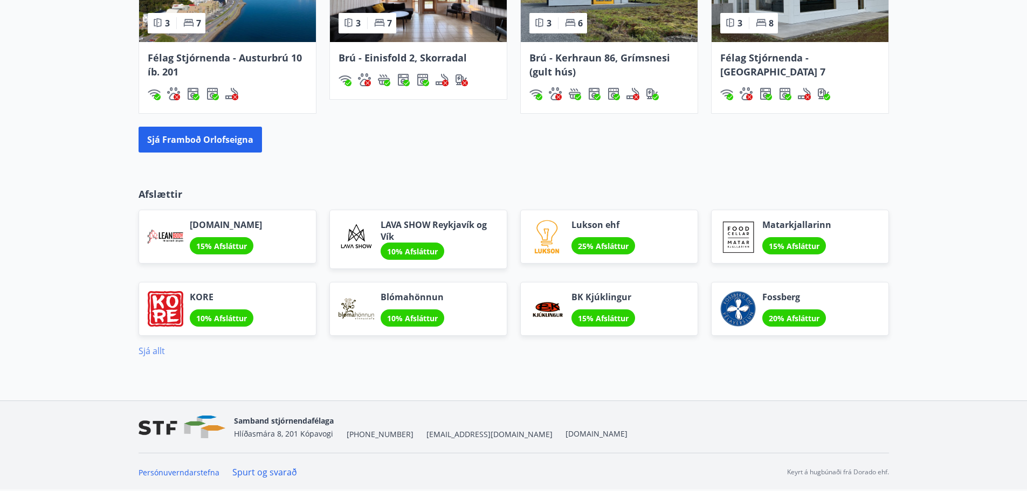
click at [154, 347] on link "Sjá allt" at bounding box center [152, 351] width 26 height 12
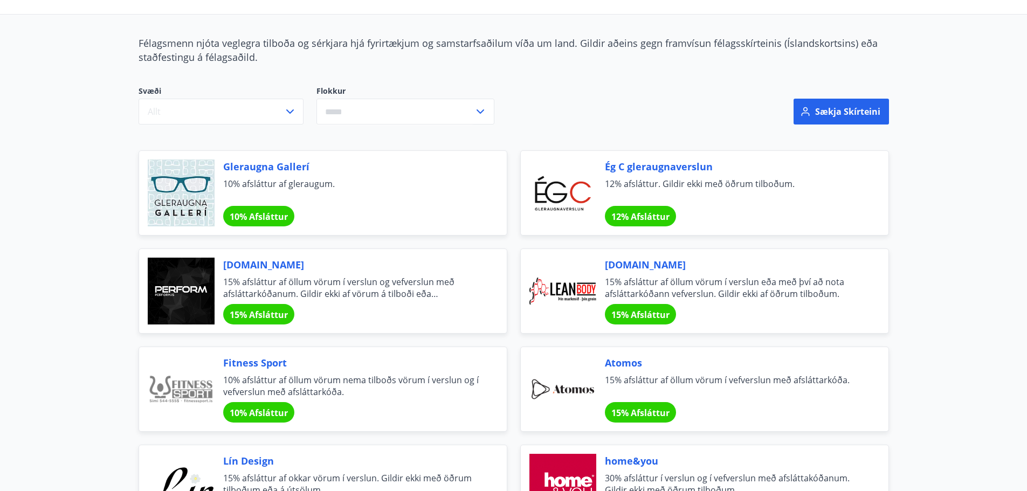
scroll to position [162, 0]
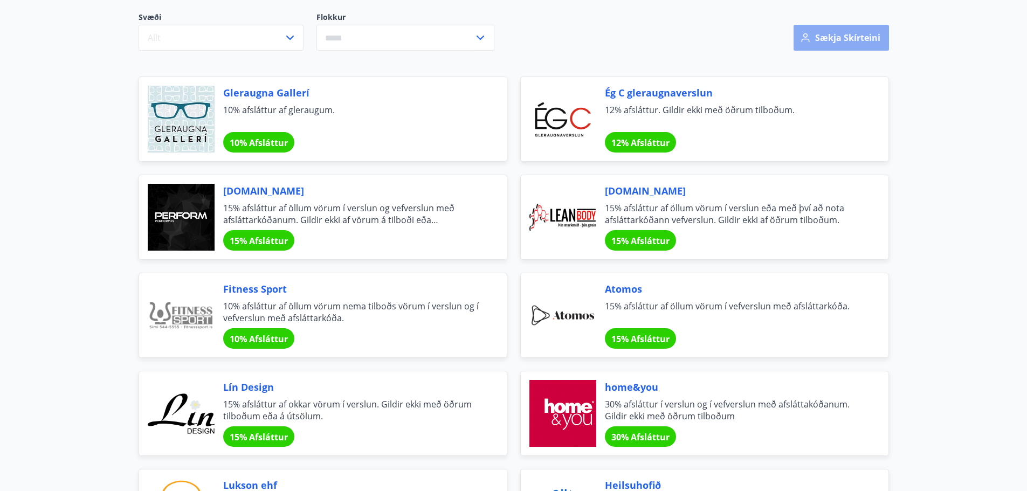
click at [863, 35] on button "Sækja skírteini" at bounding box center [841, 38] width 95 height 26
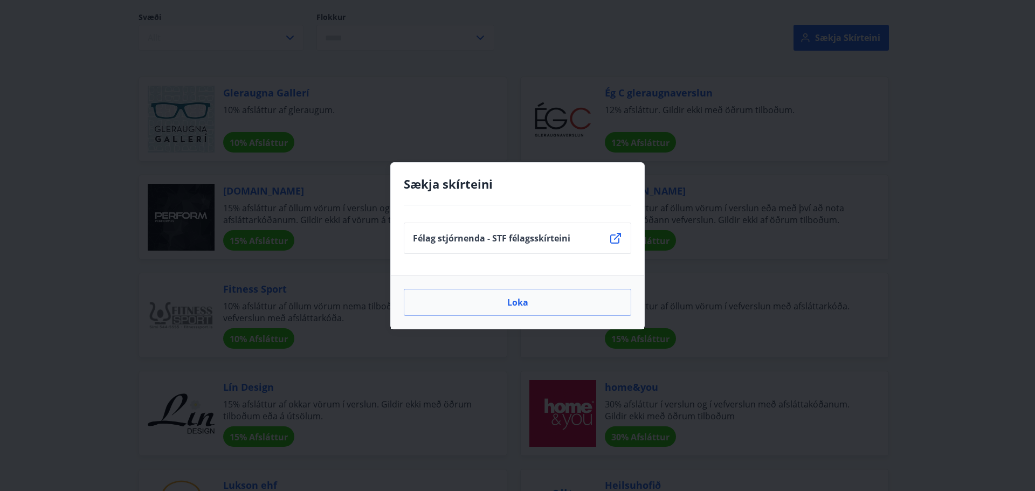
click at [551, 239] on p "Félag stjórnenda - STF félagsskírteini" at bounding box center [491, 238] width 157 height 12
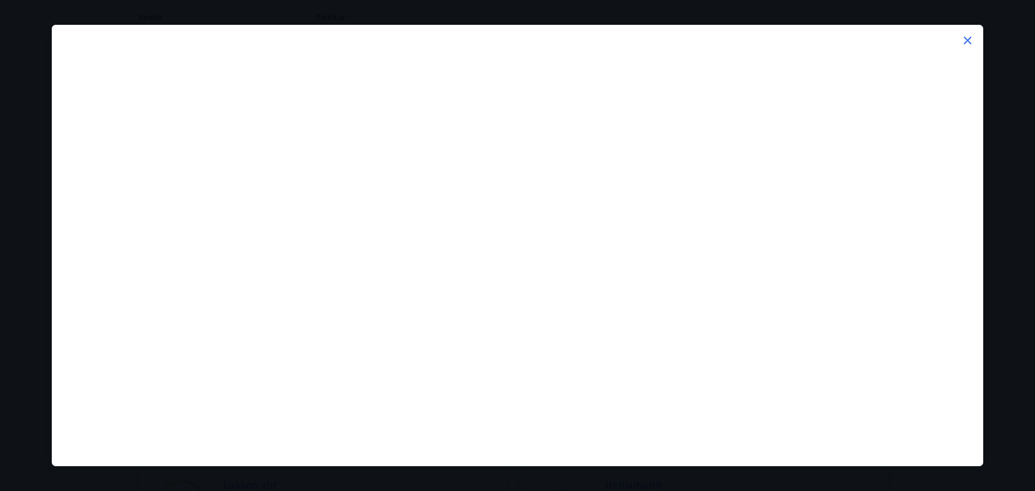
click at [966, 36] on icon at bounding box center [968, 40] width 13 height 13
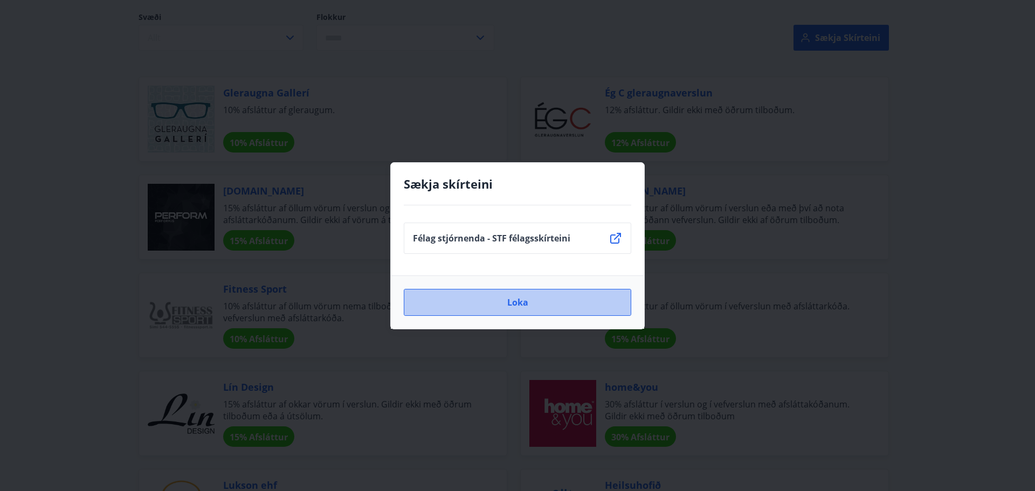
click at [575, 310] on button "Loka" at bounding box center [518, 302] width 228 height 27
